Goal: Information Seeking & Learning: Learn about a topic

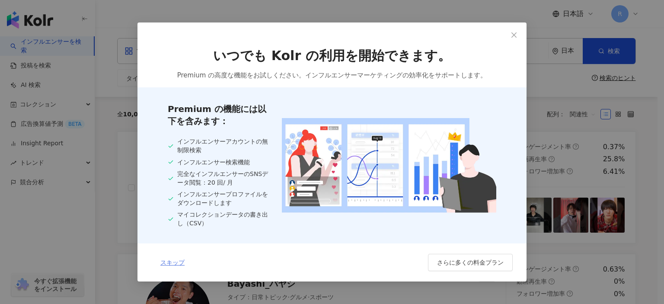
click at [175, 263] on span "スキップ" at bounding box center [172, 262] width 24 height 7
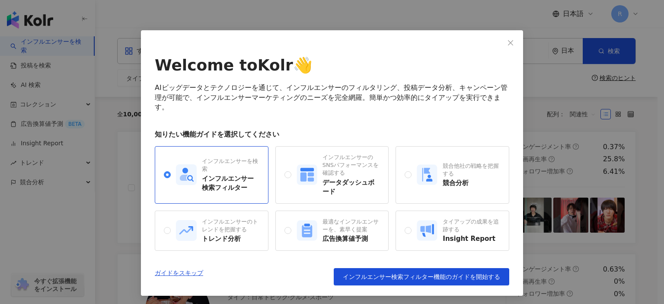
scroll to position [15, 0]
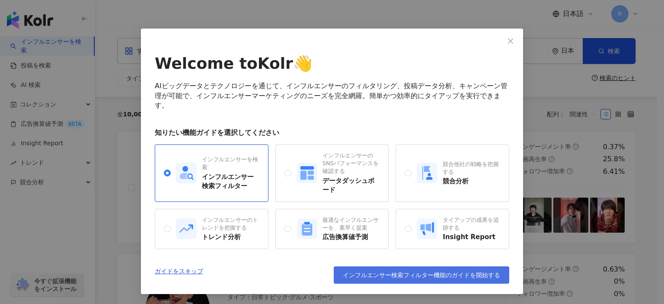
click at [365, 273] on span "インフルエンサー検索フィルター機能のガイドを開始する" at bounding box center [421, 274] width 157 height 7
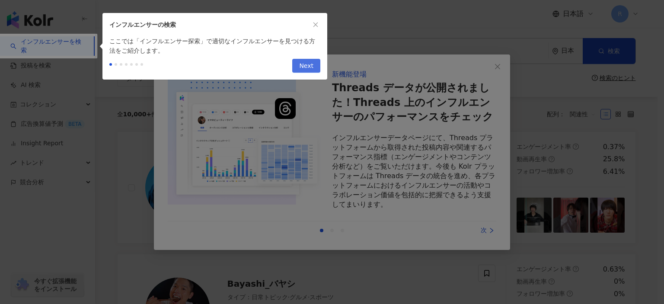
click at [301, 65] on span "Next" at bounding box center [306, 66] width 14 height 14
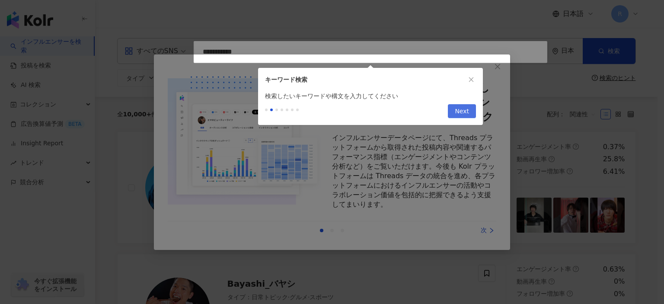
type input "**********"
click at [459, 110] on span "Next" at bounding box center [462, 112] width 14 height 14
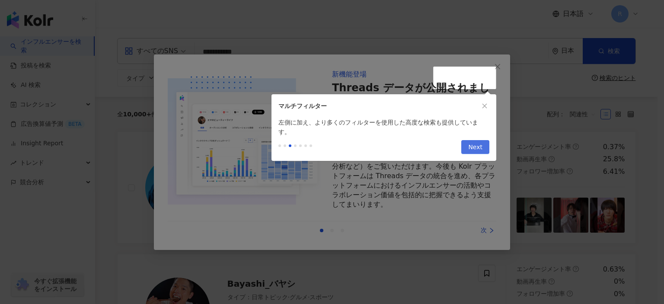
click at [476, 140] on span "Next" at bounding box center [475, 147] width 14 height 14
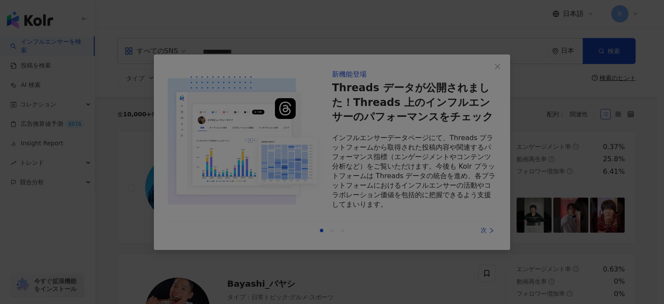
click at [476, 140] on div at bounding box center [332, 152] width 664 height 304
drag, startPoint x: 476, startPoint y: 140, endPoint x: 446, endPoint y: 115, distance: 39.0
click at [446, 115] on div at bounding box center [332, 152] width 664 height 304
click at [497, 64] on div at bounding box center [332, 152] width 664 height 304
click at [249, 175] on div at bounding box center [332, 152] width 664 height 304
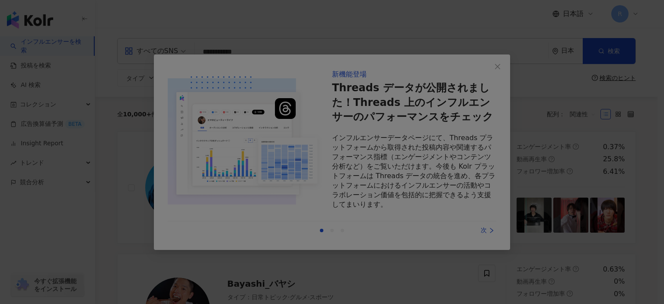
click at [113, 157] on div at bounding box center [332, 152] width 664 height 304
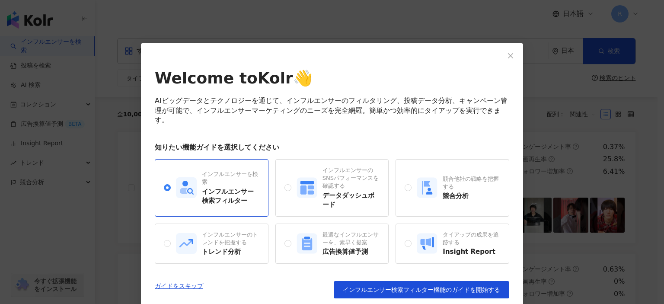
scroll to position [4, 0]
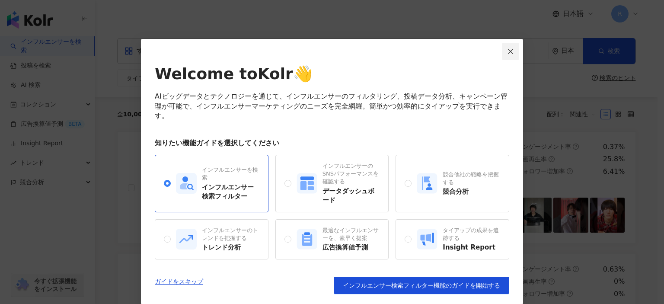
click at [509, 48] on icon "close" at bounding box center [510, 51] width 7 height 7
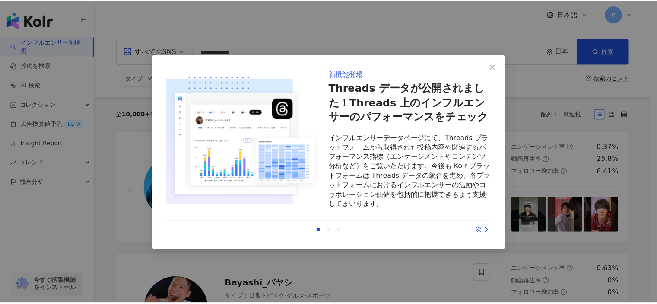
scroll to position [0, 0]
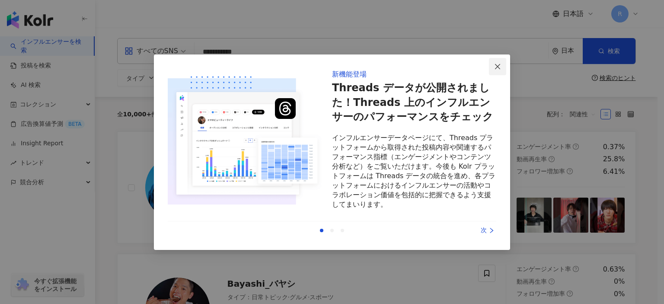
click at [497, 67] on icon "close" at bounding box center [497, 66] width 5 height 5
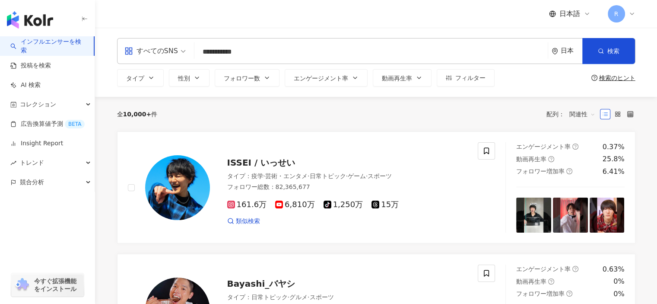
click at [619, 16] on span "R" at bounding box center [616, 13] width 17 height 17
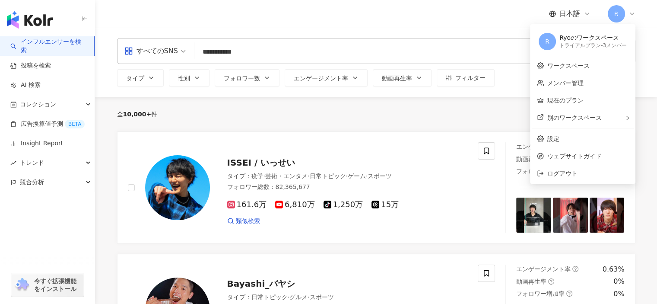
drag, startPoint x: 615, startPoint y: 20, endPoint x: 501, endPoint y: 6, distance: 114.9
click at [501, 6] on div "日本語 R" at bounding box center [376, 14] width 519 height 28
